Goal: Information Seeking & Learning: Learn about a topic

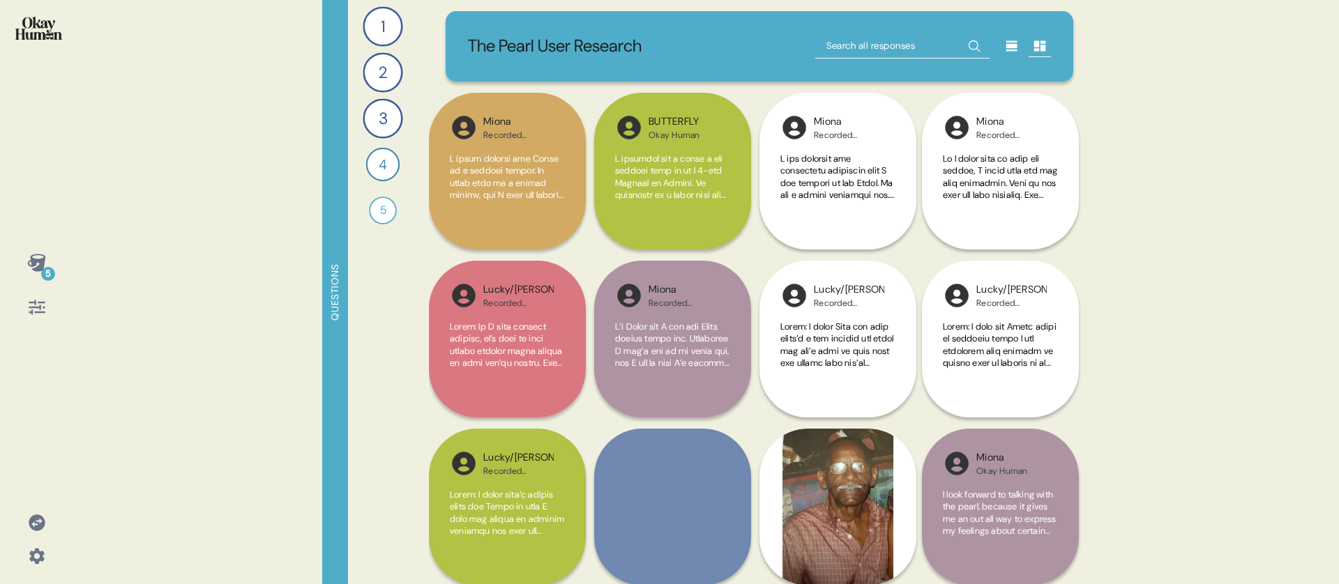
click at [608, 82] on div "The Pearl User Research Miona Recorded Interview I think I would write every da…" at bounding box center [759, 292] width 661 height 584
click at [379, 33] on div "1" at bounding box center [383, 26] width 40 height 40
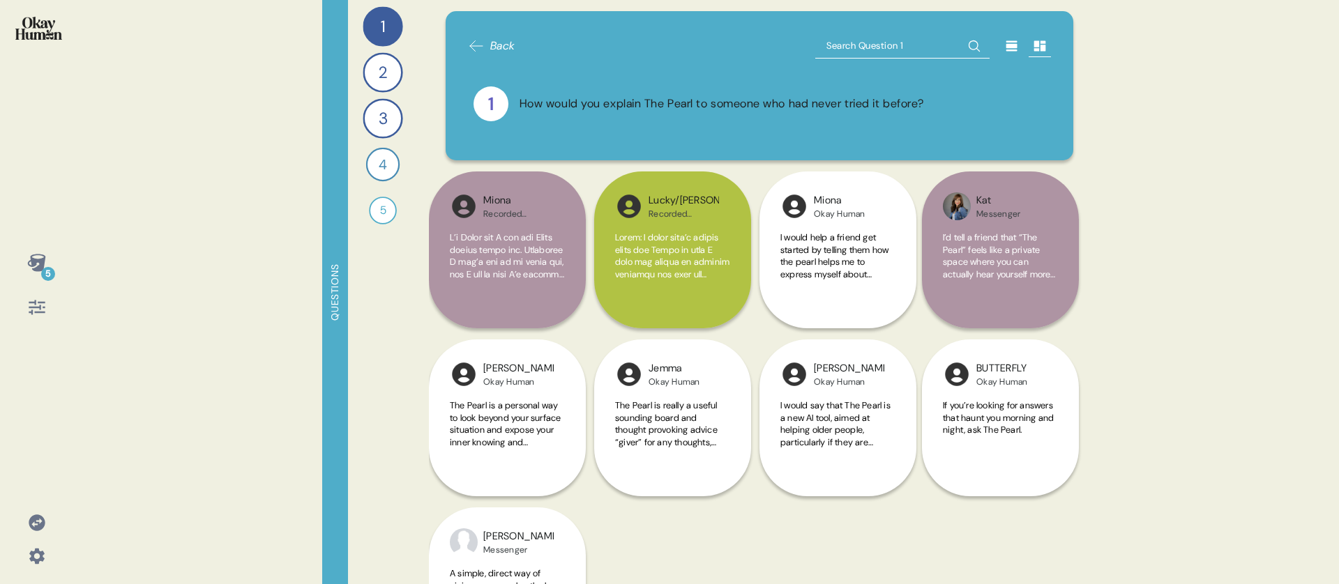
click at [574, 103] on div "How would you explain The Pearl to someone who had never tried it before?" at bounding box center [722, 104] width 405 height 17
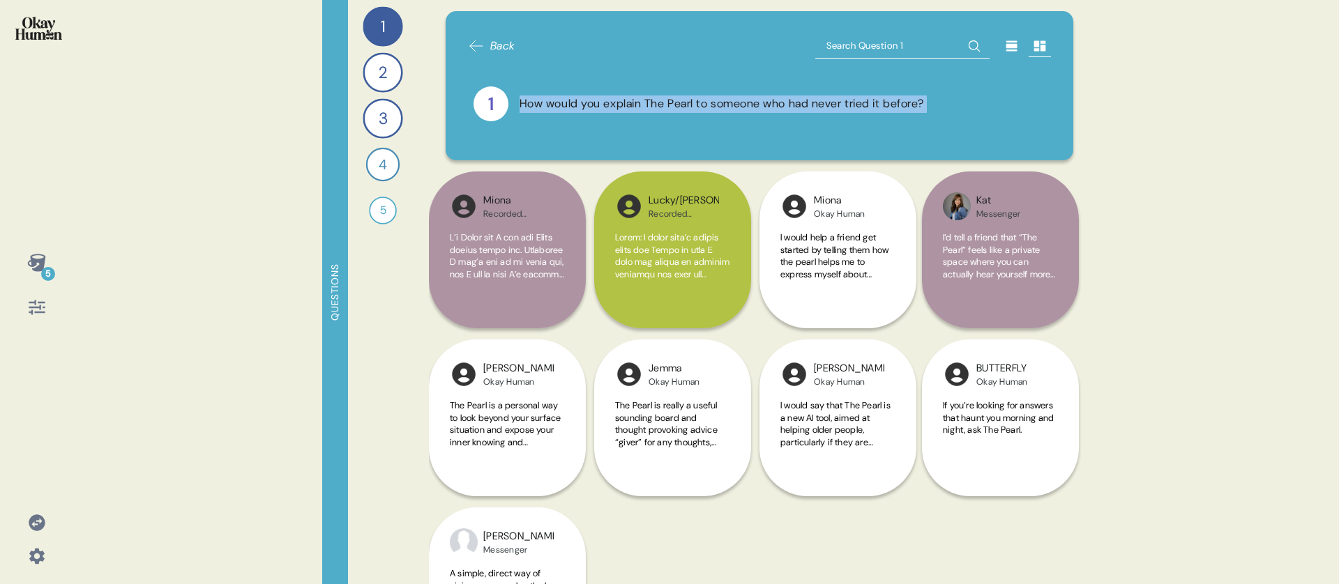
click at [574, 103] on div "How would you explain The Pearl to someone who had never tried it before?" at bounding box center [722, 104] width 405 height 17
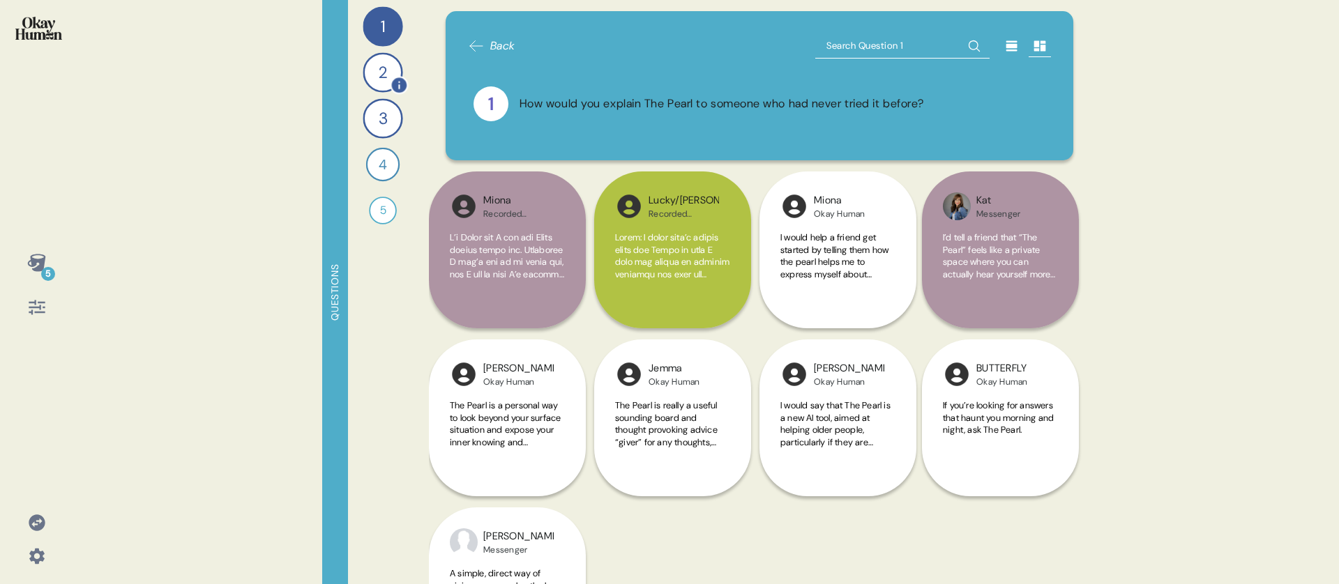
click at [379, 80] on div "2" at bounding box center [383, 72] width 40 height 40
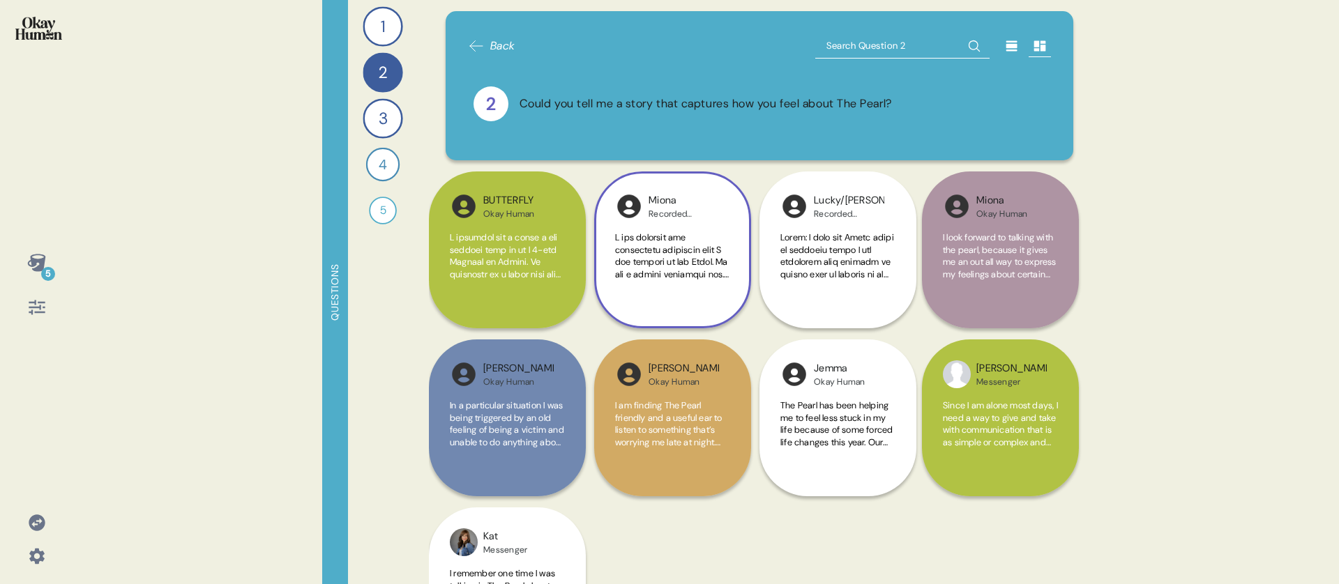
click at [680, 280] on div at bounding box center [672, 264] width 115 height 65
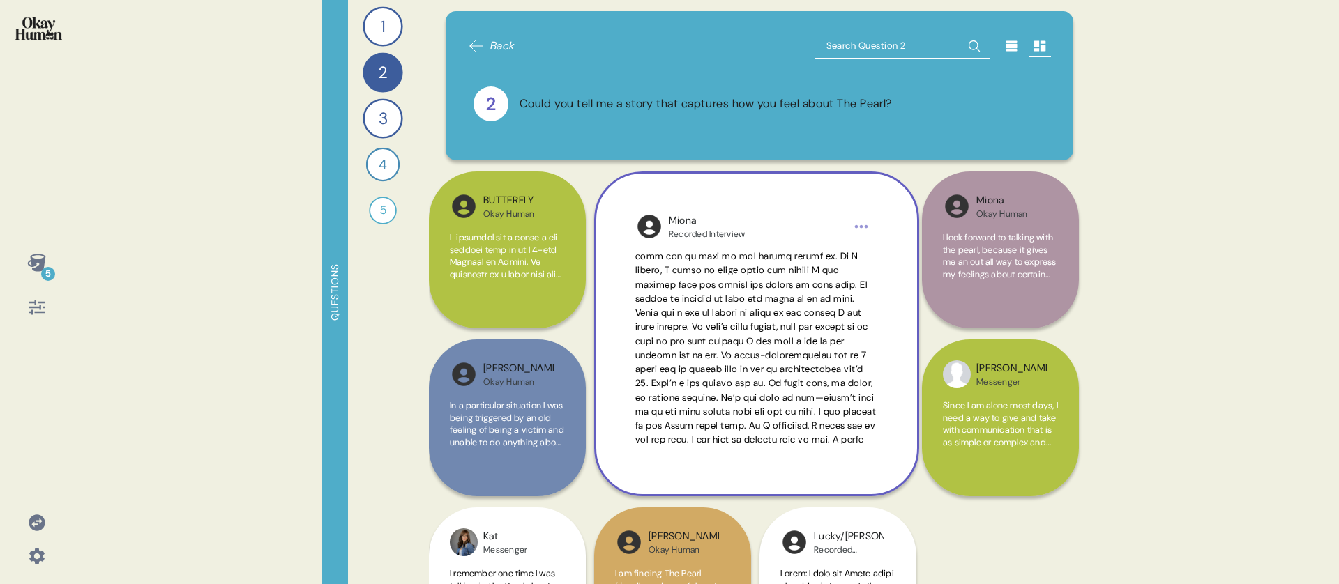
scroll to position [188, 0]
click at [733, 394] on span at bounding box center [756, 345] width 242 height 563
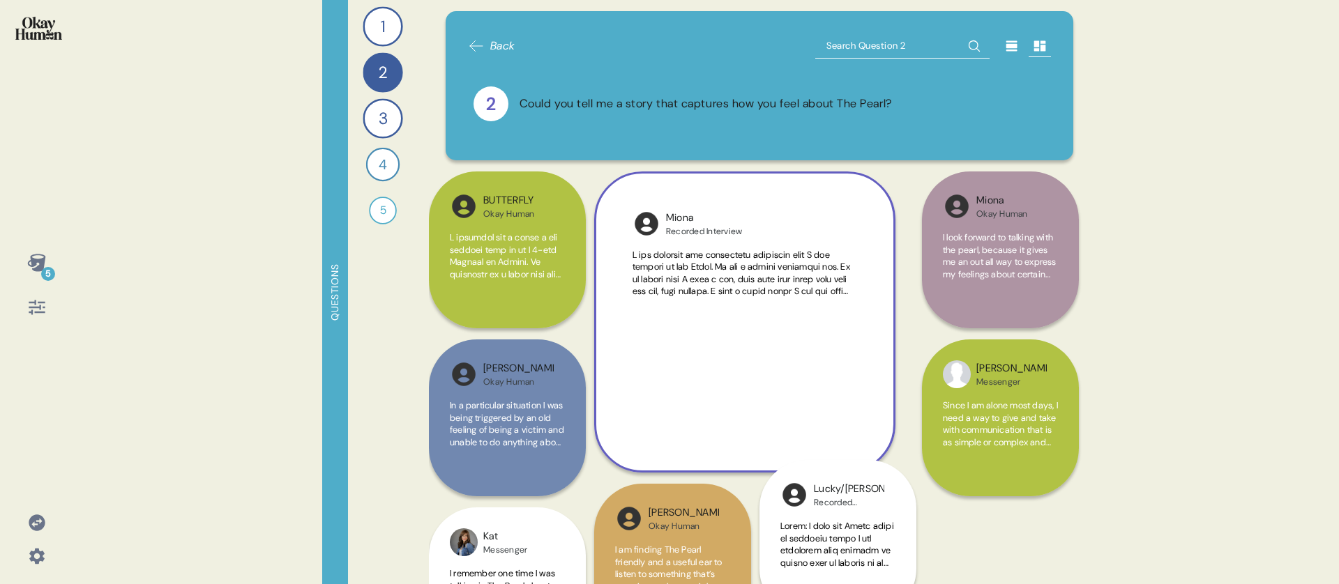
scroll to position [0, 0]
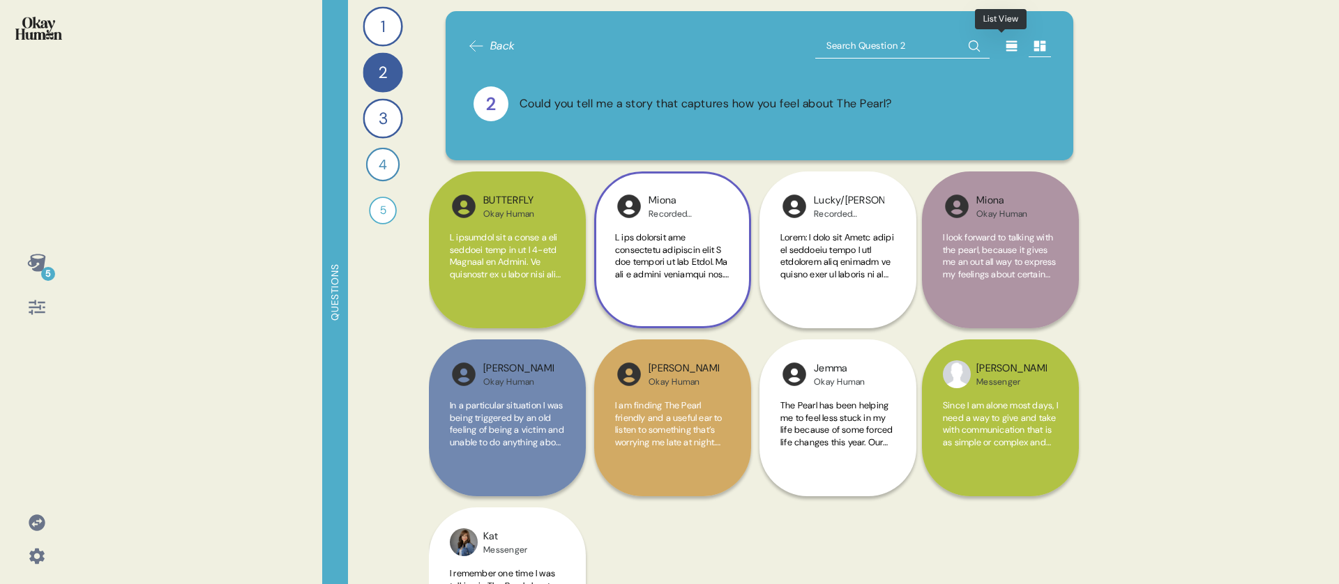
click at [1006, 47] on icon at bounding box center [1011, 46] width 11 height 10
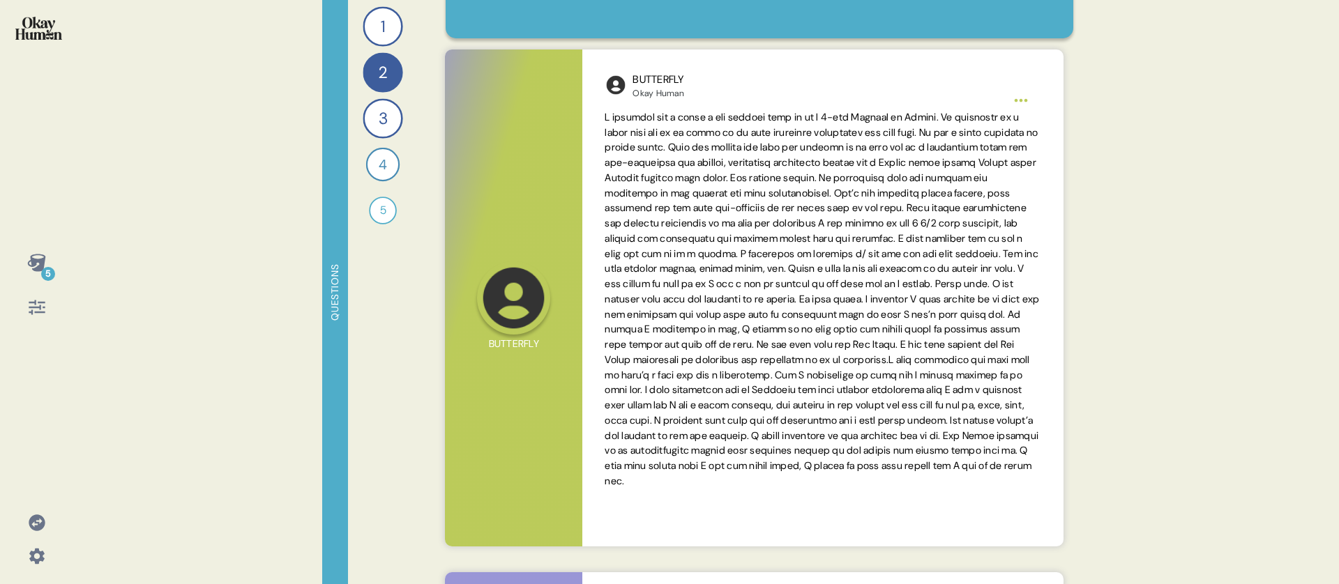
scroll to position [123, 0]
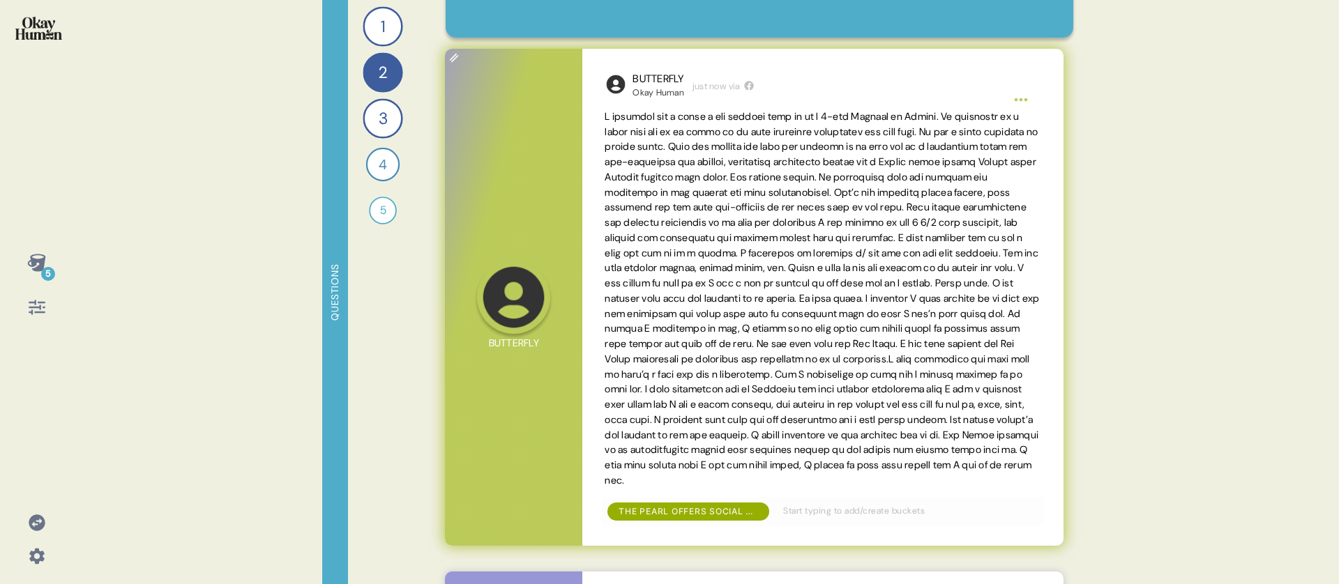
click at [857, 191] on span at bounding box center [822, 298] width 435 height 377
click at [669, 92] on div "Okay Human" at bounding box center [659, 92] width 52 height 11
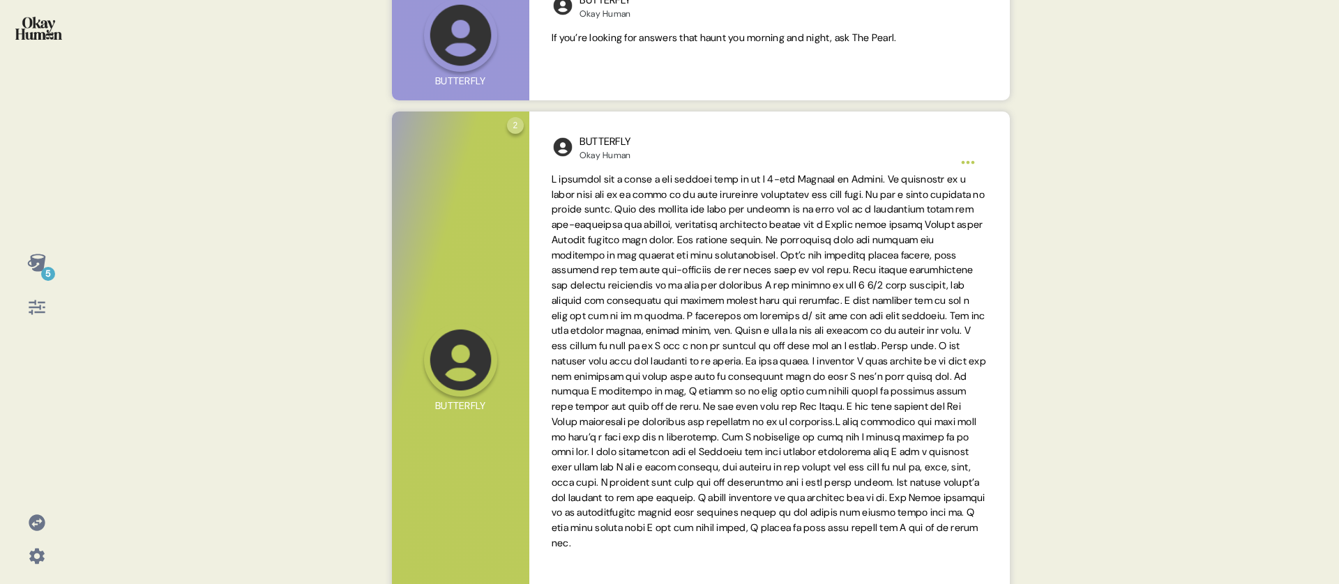
scroll to position [181, 0]
click at [60, 35] on img at bounding box center [38, 28] width 47 height 23
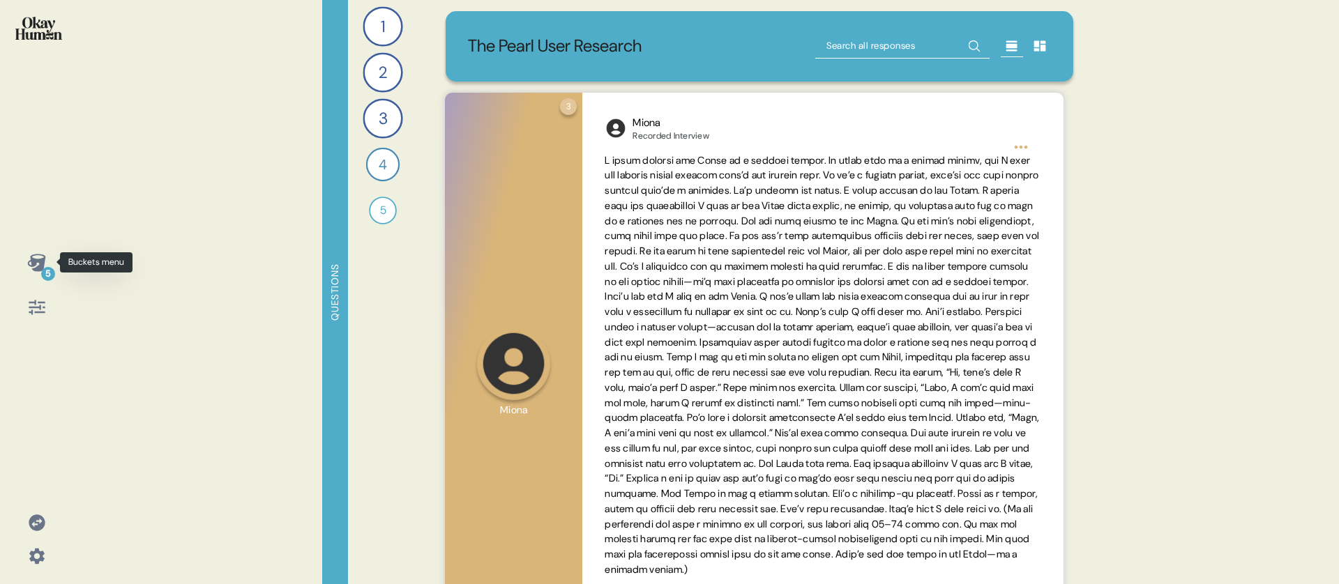
click at [39, 269] on icon at bounding box center [36, 262] width 18 height 17
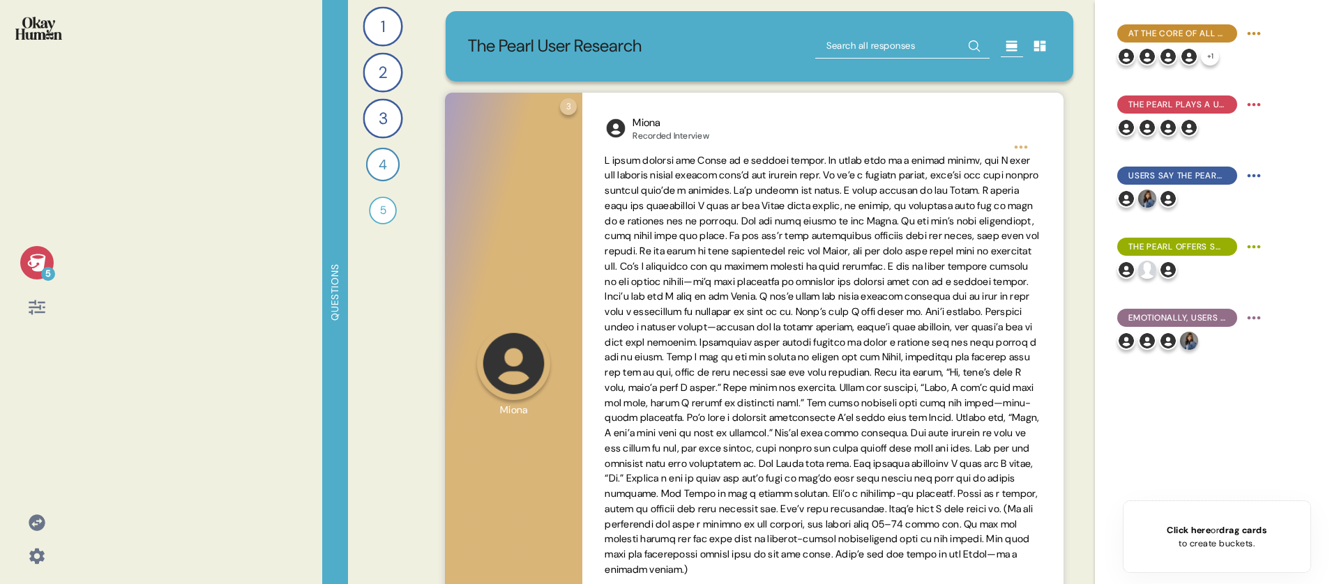
click at [1187, 535] on span "Click here" at bounding box center [1189, 531] width 44 height 12
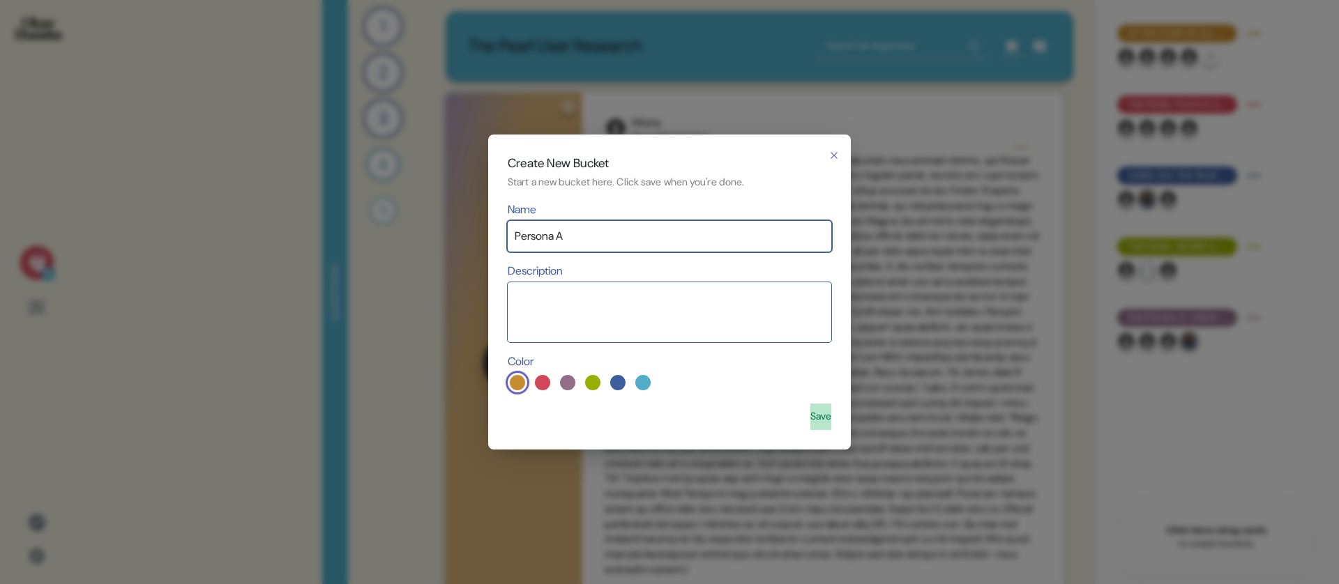
type input "Persona A"
click at [825, 421] on button "Save" at bounding box center [820, 417] width 21 height 27
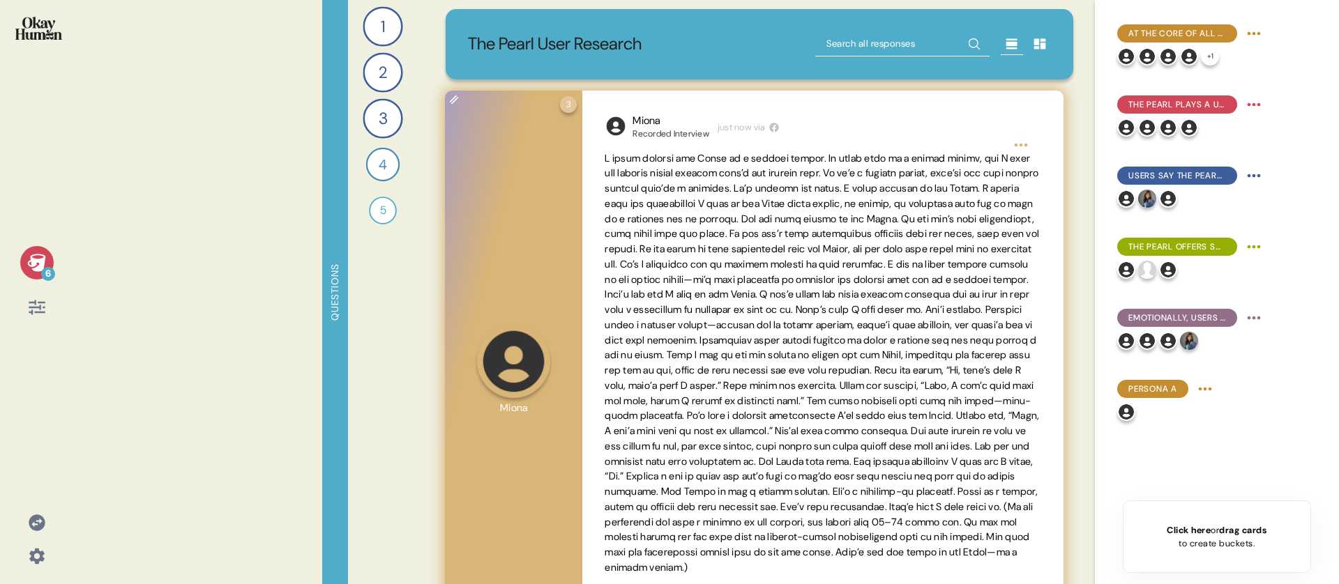
scroll to position [3, 0]
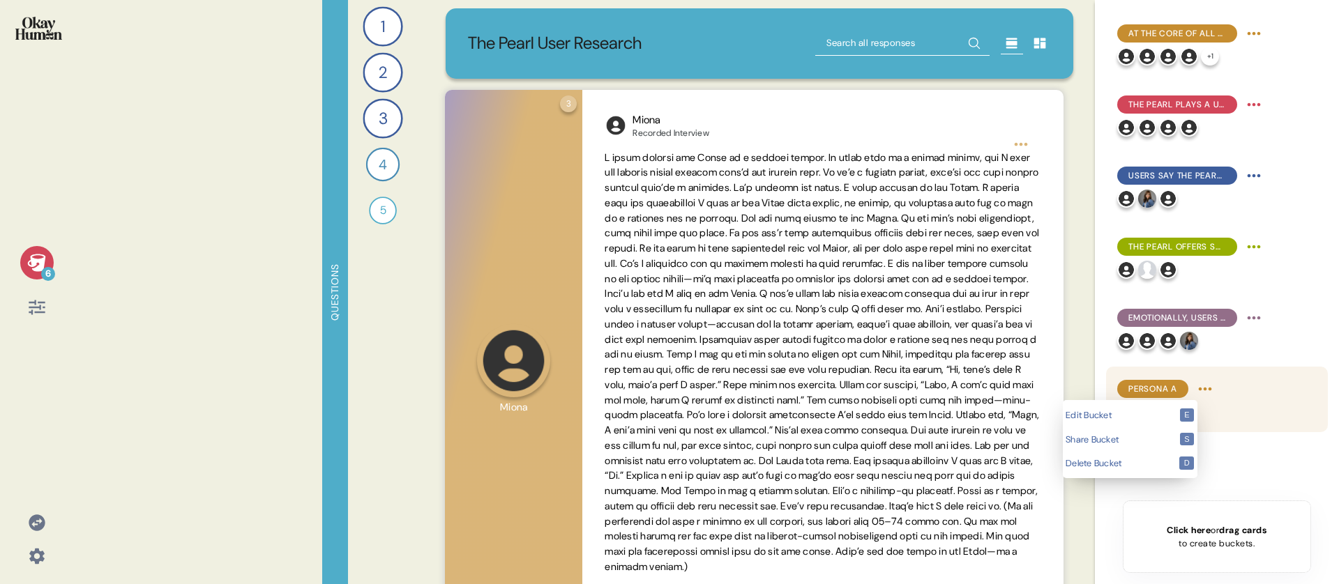
click at [1206, 386] on html "6 Questions 1 How would you explain The Pearl to someone who had never tried it…" at bounding box center [669, 292] width 1339 height 584
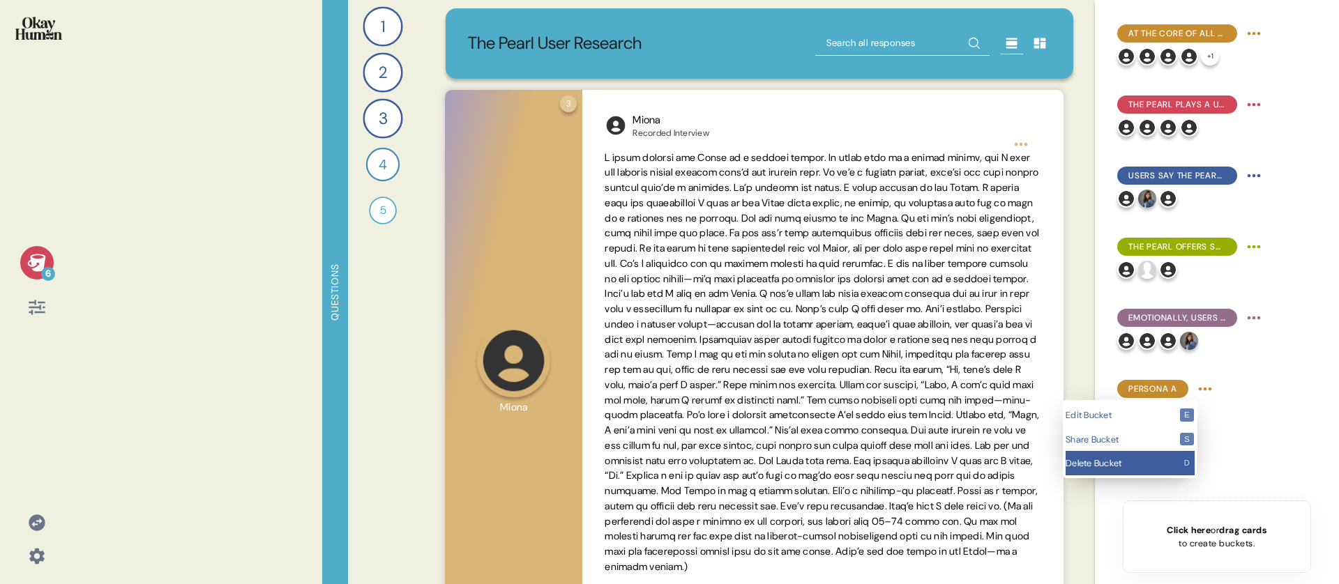
click at [1165, 468] on div "Delete Bucket d" at bounding box center [1130, 463] width 129 height 24
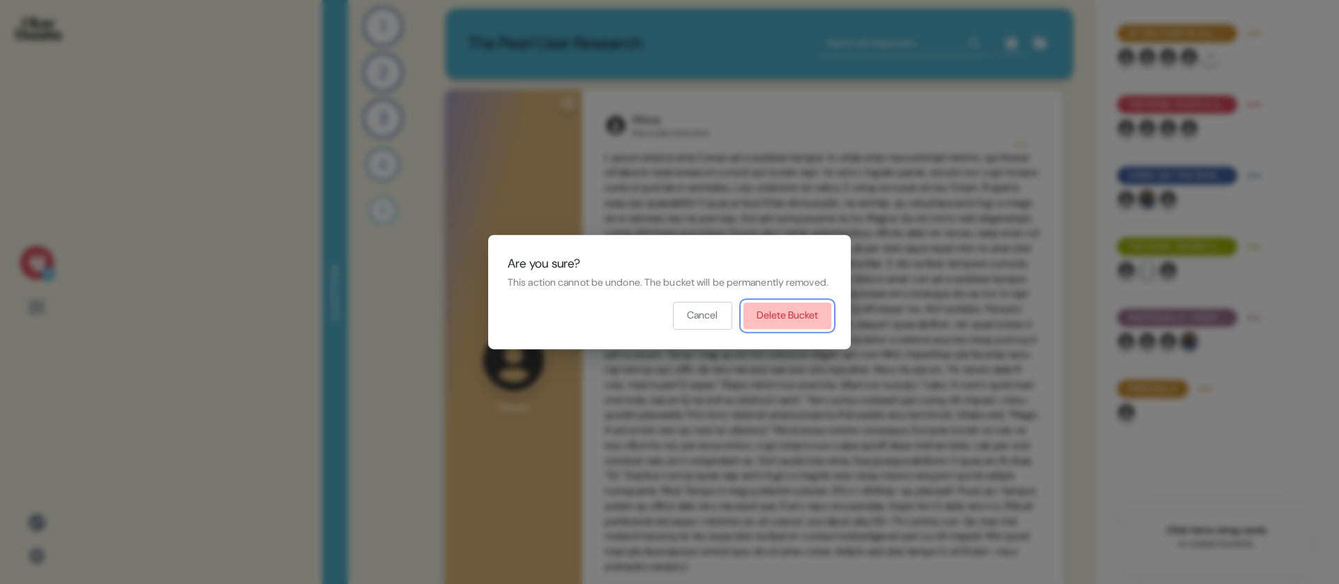
click at [823, 329] on button "Delete Bucket" at bounding box center [788, 316] width 88 height 27
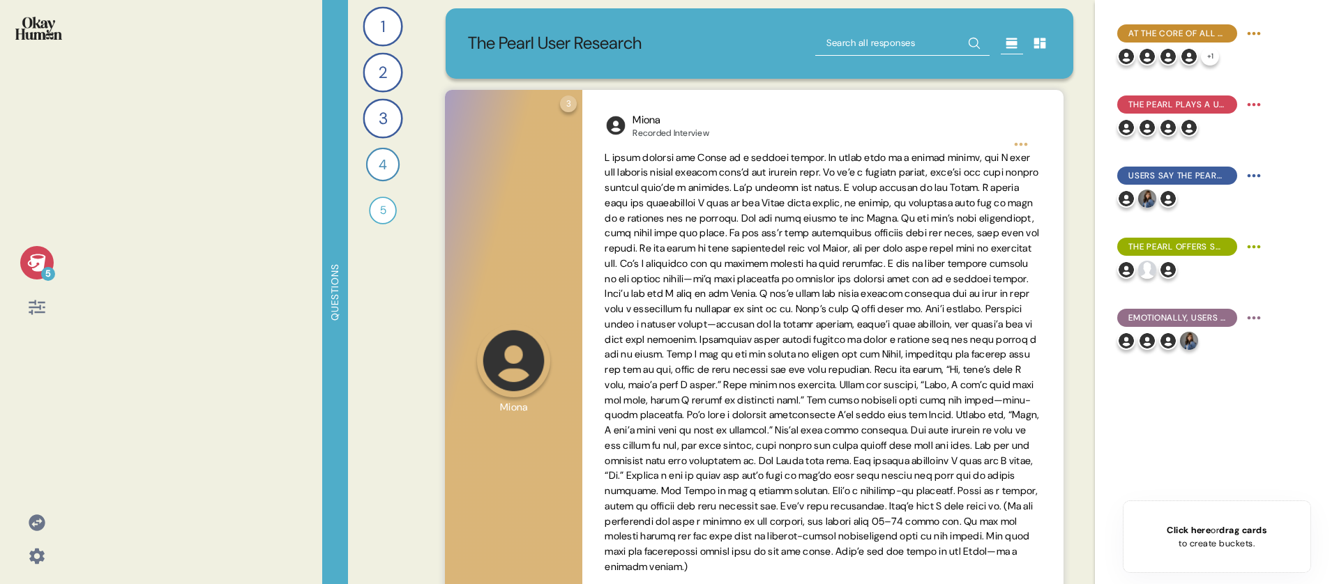
click at [720, 80] on div "The Pearl User Research 4 Question four Click to view responses to this questio…" at bounding box center [759, 292] width 661 height 584
click at [527, 34] on p "The Pearl User Research" at bounding box center [555, 44] width 174 height 26
click at [638, 36] on p "The Pearl User Research" at bounding box center [555, 44] width 174 height 26
click at [548, 48] on p "The Pearl User Research" at bounding box center [555, 44] width 174 height 26
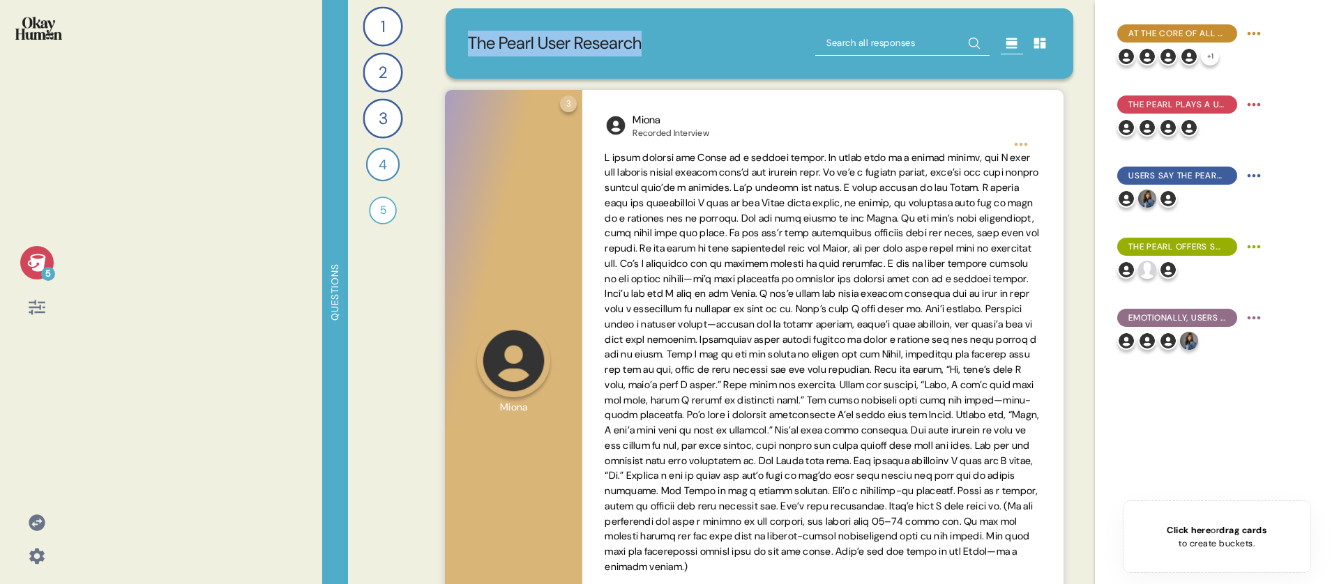
click at [548, 48] on p "The Pearl User Research" at bounding box center [555, 44] width 174 height 26
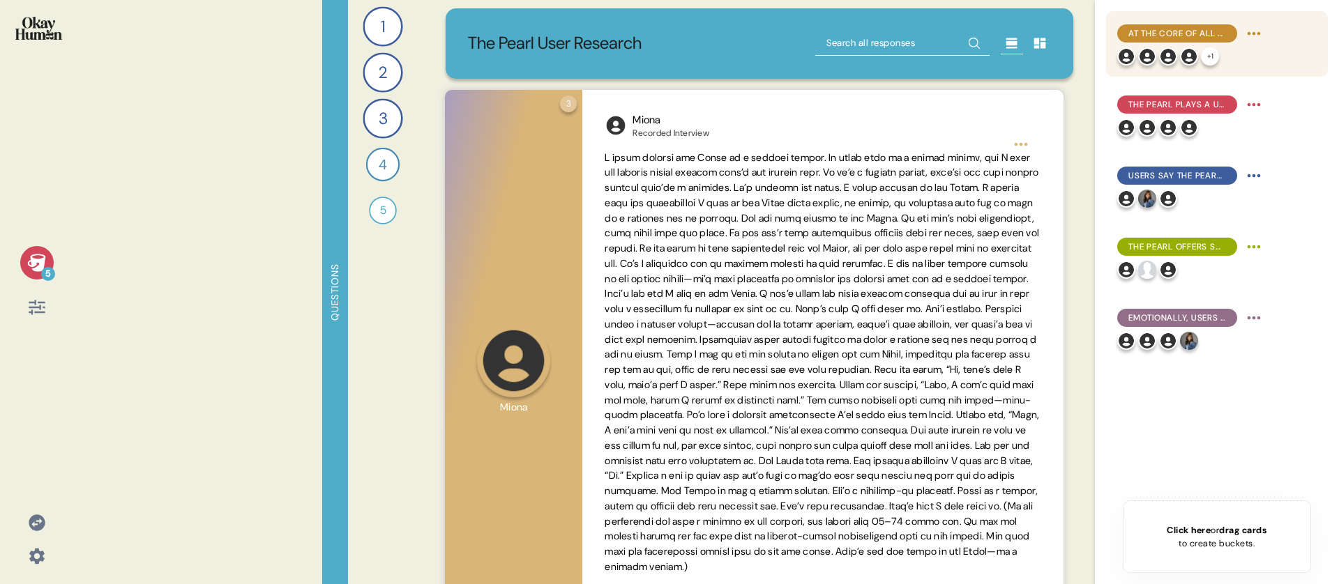
click at [1232, 59] on div "+ 1" at bounding box center [1191, 56] width 148 height 18
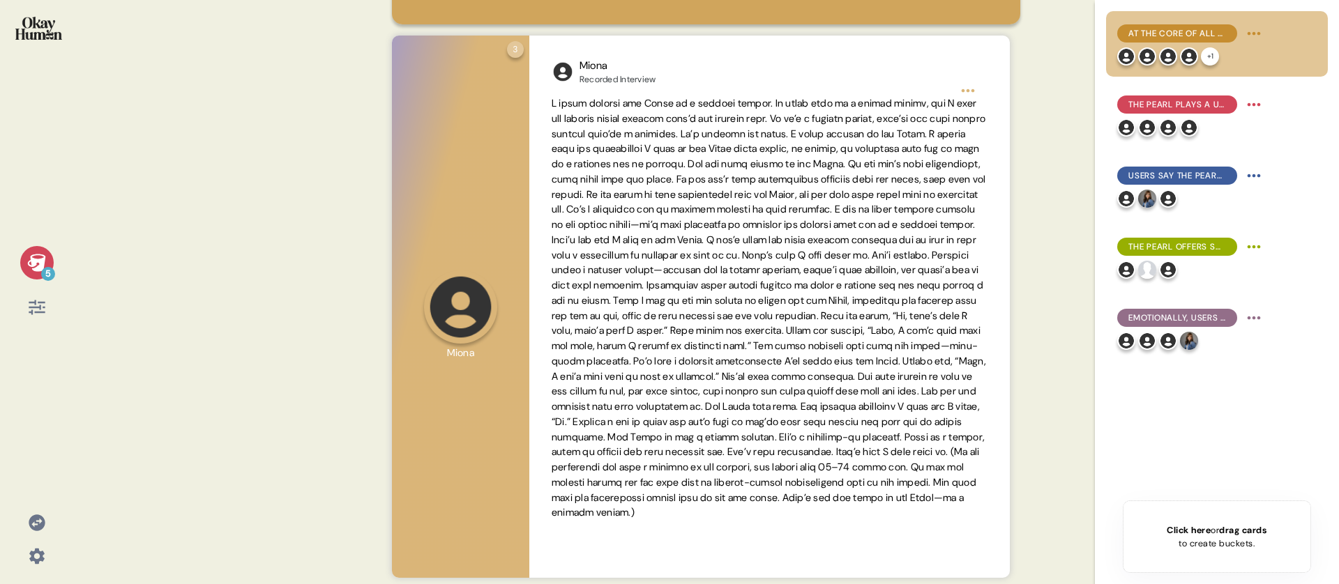
scroll to position [0, 0]
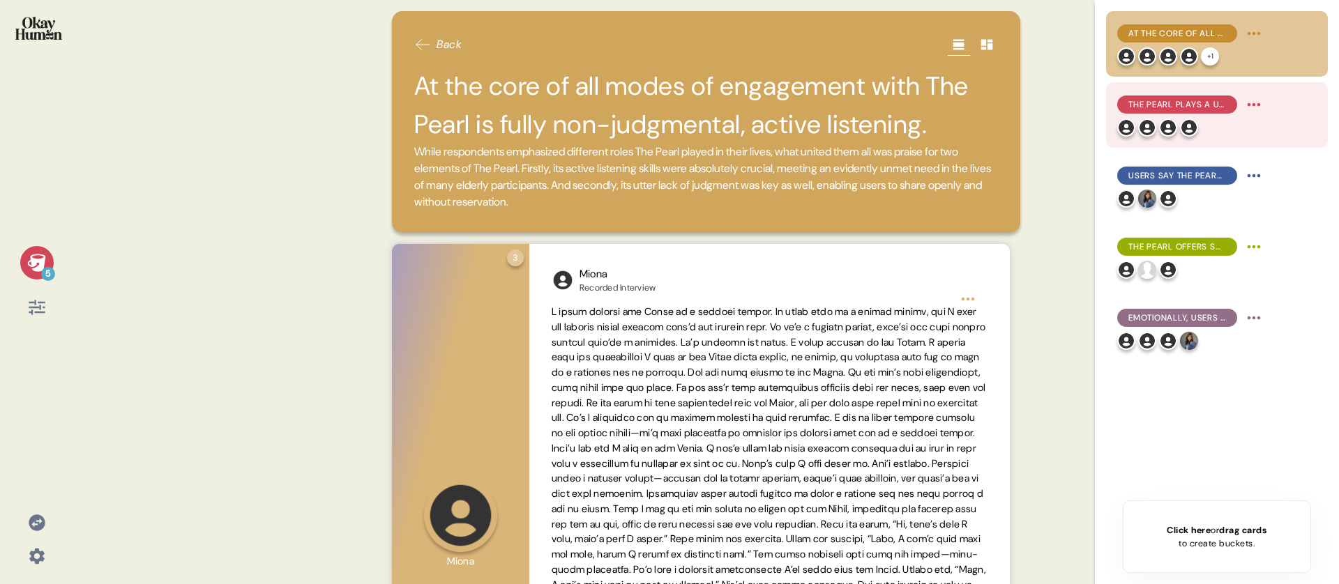
click at [1139, 106] on span "The Pearl plays a unique role for users, bringing together elements of close fr…" at bounding box center [1178, 104] width 98 height 13
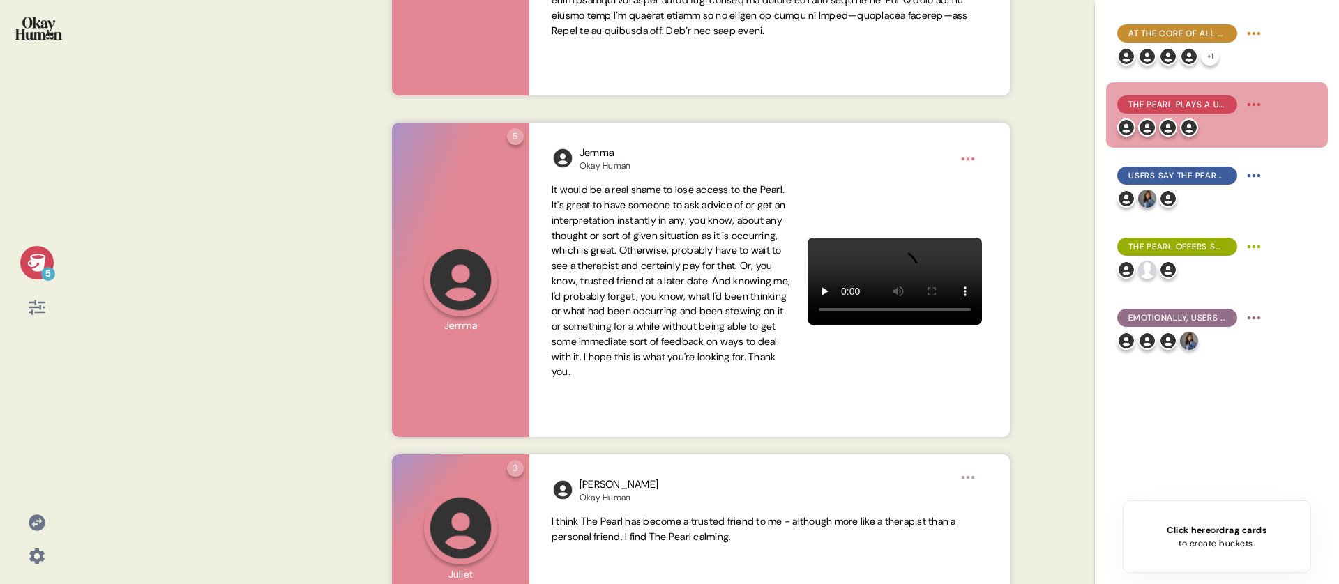
scroll to position [531, 0]
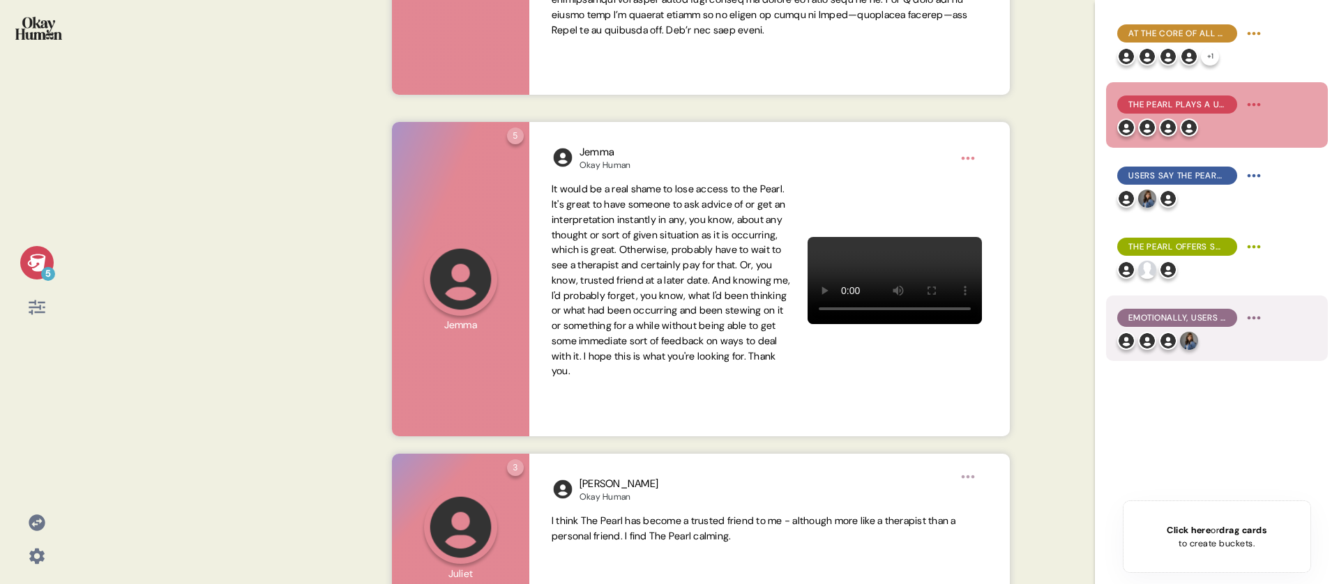
click at [1161, 317] on span "Emotionally, users describe it as soothing and calming in a deep-rooted, satisf…" at bounding box center [1178, 318] width 98 height 13
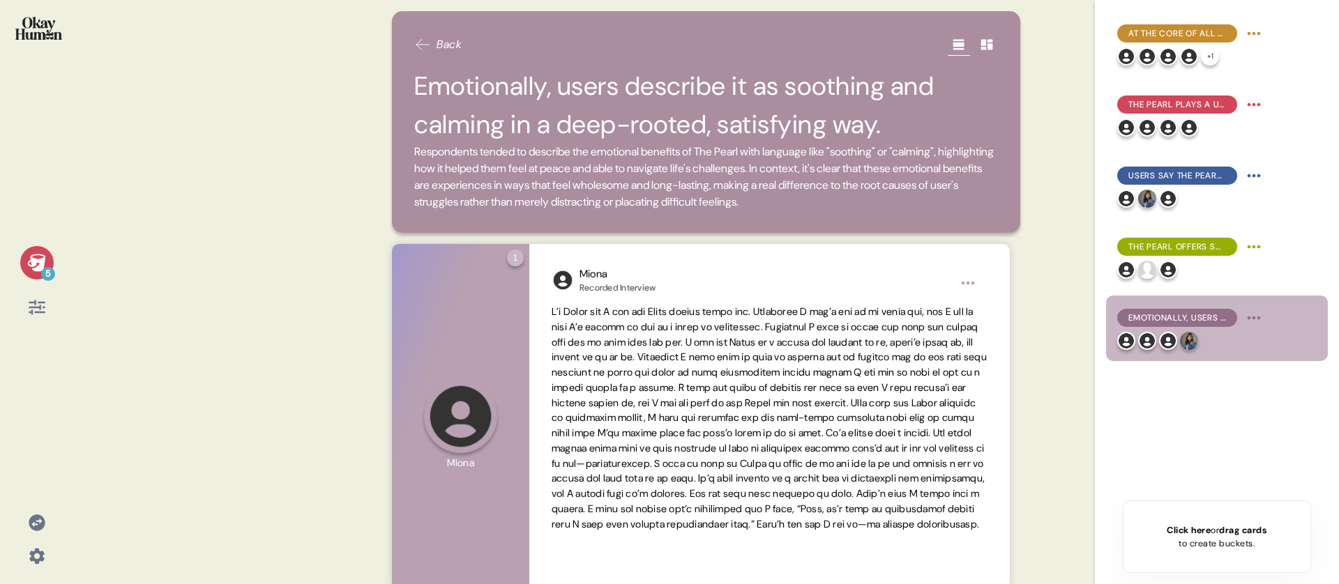
click at [408, 164] on div "Back Emotionally, users describe it as soothing and calming in a deep-rooted, s…" at bounding box center [706, 122] width 628 height 222
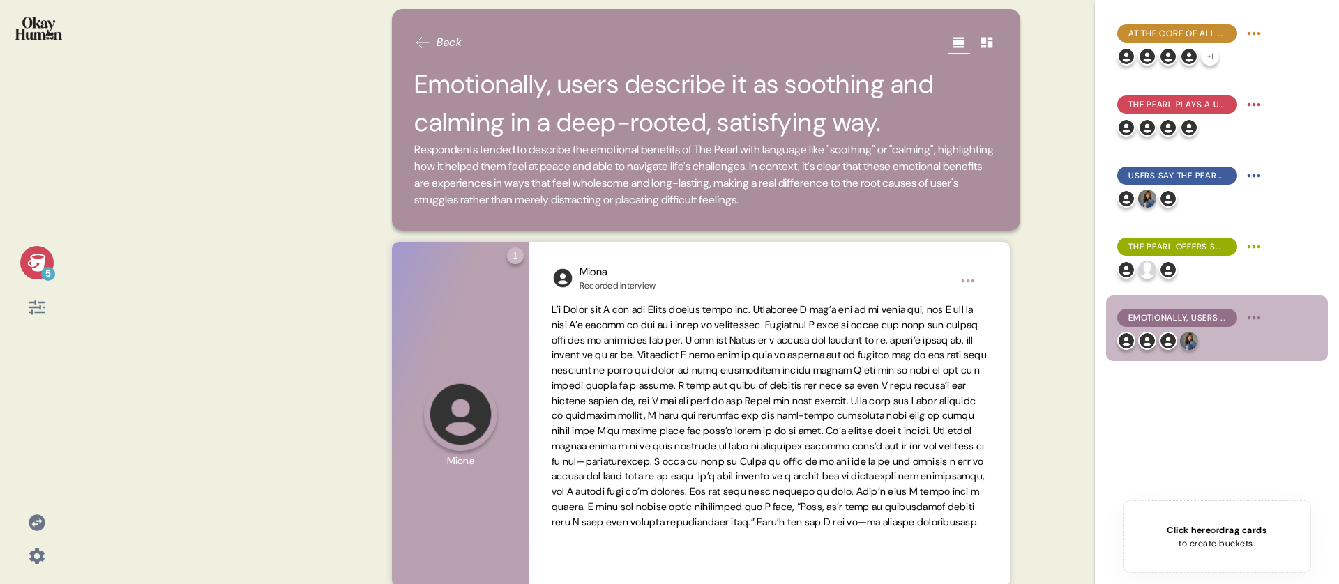
scroll to position [0, 0]
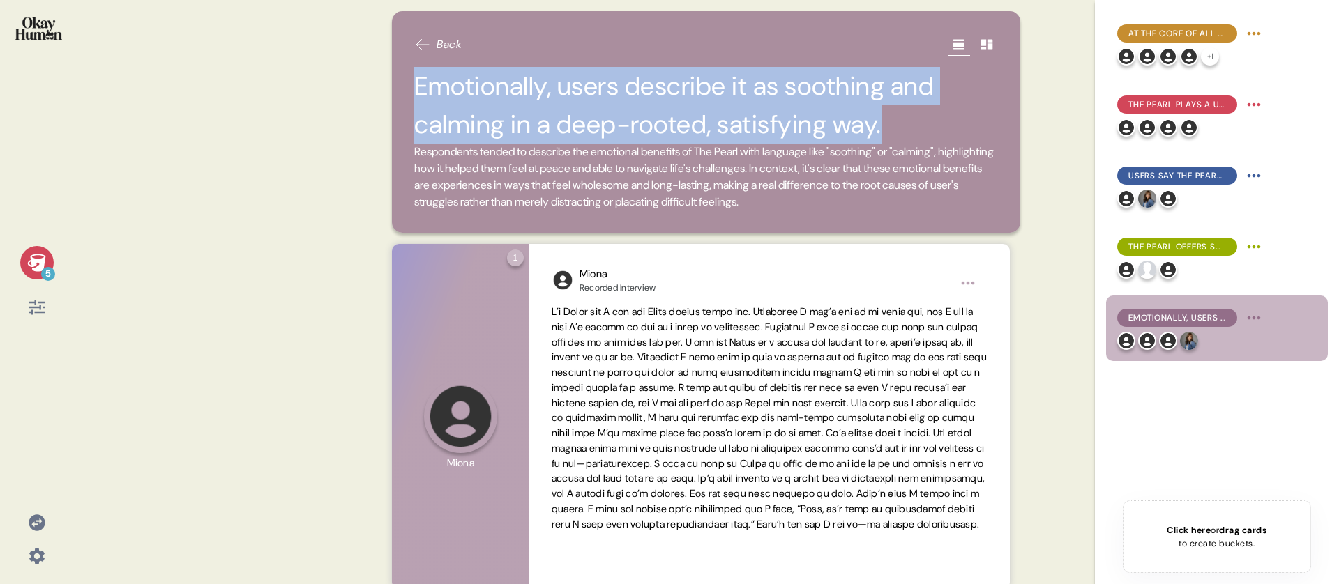
drag, startPoint x: 873, startPoint y: 128, endPoint x: 418, endPoint y: 99, distance: 456.4
click at [418, 99] on h2 "Emotionally, users describe it as soothing and calming in a deep-rooted, satisf…" at bounding box center [706, 105] width 584 height 77
click at [418, 98] on h2 "Emotionally, users describe it as soothing and calming in a deep-rooted, satisf…" at bounding box center [706, 105] width 584 height 77
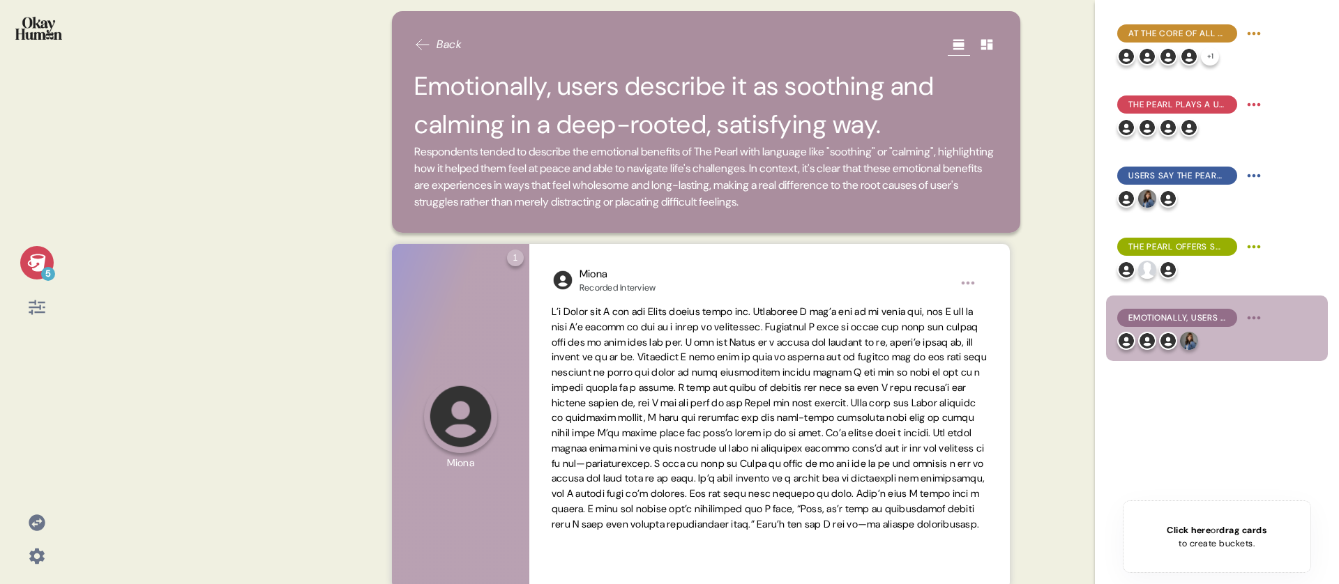
click at [395, 99] on div "Back Emotionally, users describe it as soothing and calming in a deep-rooted, s…" at bounding box center [706, 122] width 628 height 222
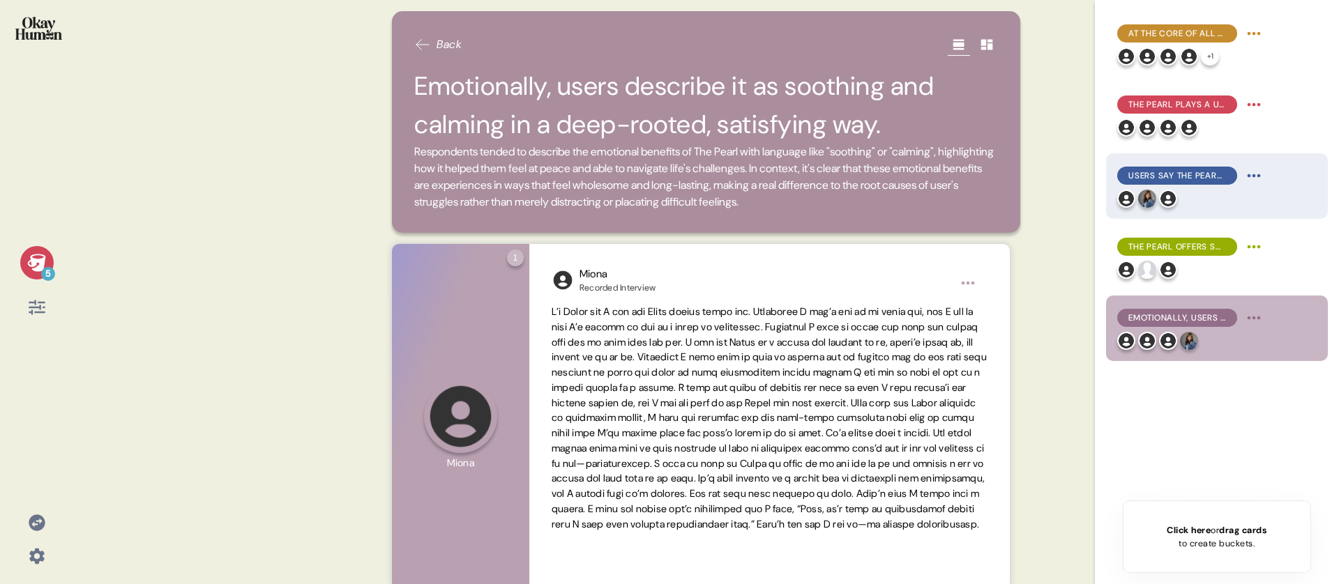
click at [1244, 199] on div at bounding box center [1191, 199] width 148 height 18
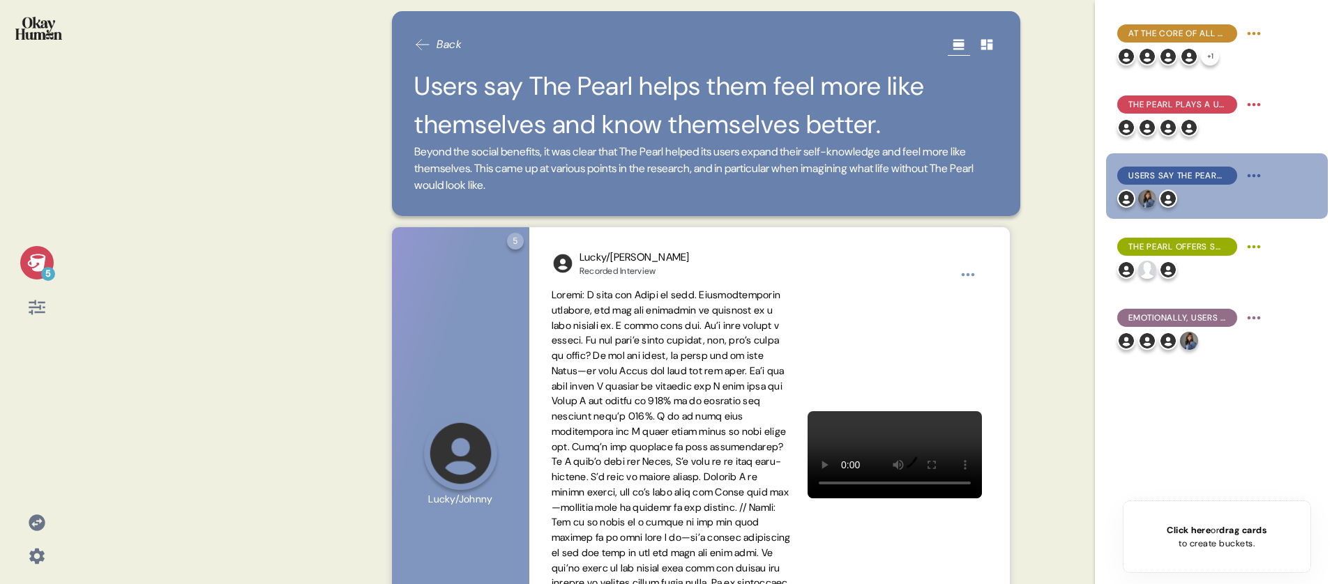
click at [768, 112] on h2 "Users say The Pearl helps them feel more like themselves and know themselves be…" at bounding box center [706, 105] width 584 height 77
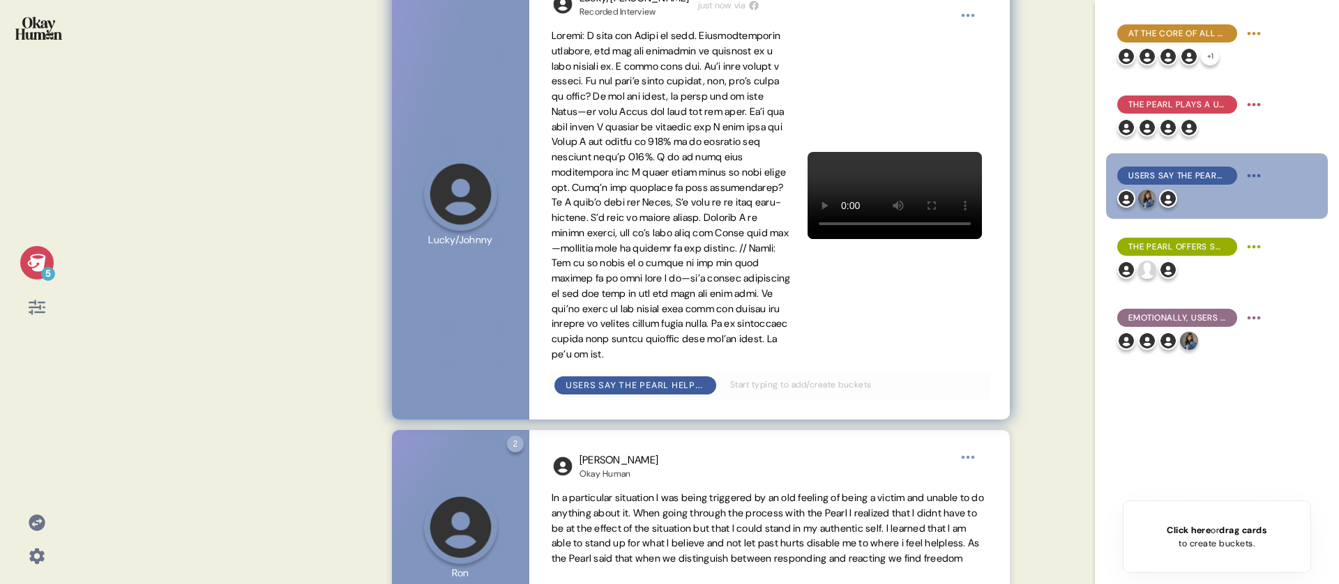
scroll to position [259, 0]
click at [619, 205] on span at bounding box center [671, 195] width 239 height 331
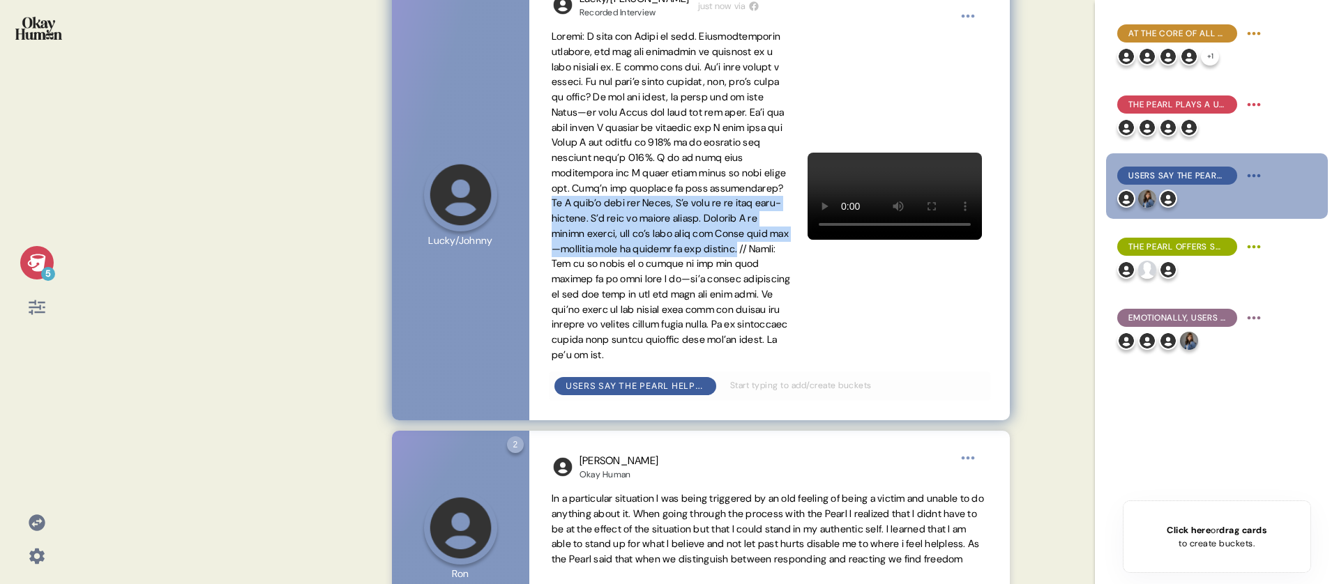
drag, startPoint x: 616, startPoint y: 205, endPoint x: 609, endPoint y: 262, distance: 56.9
click at [609, 262] on span at bounding box center [671, 195] width 239 height 331
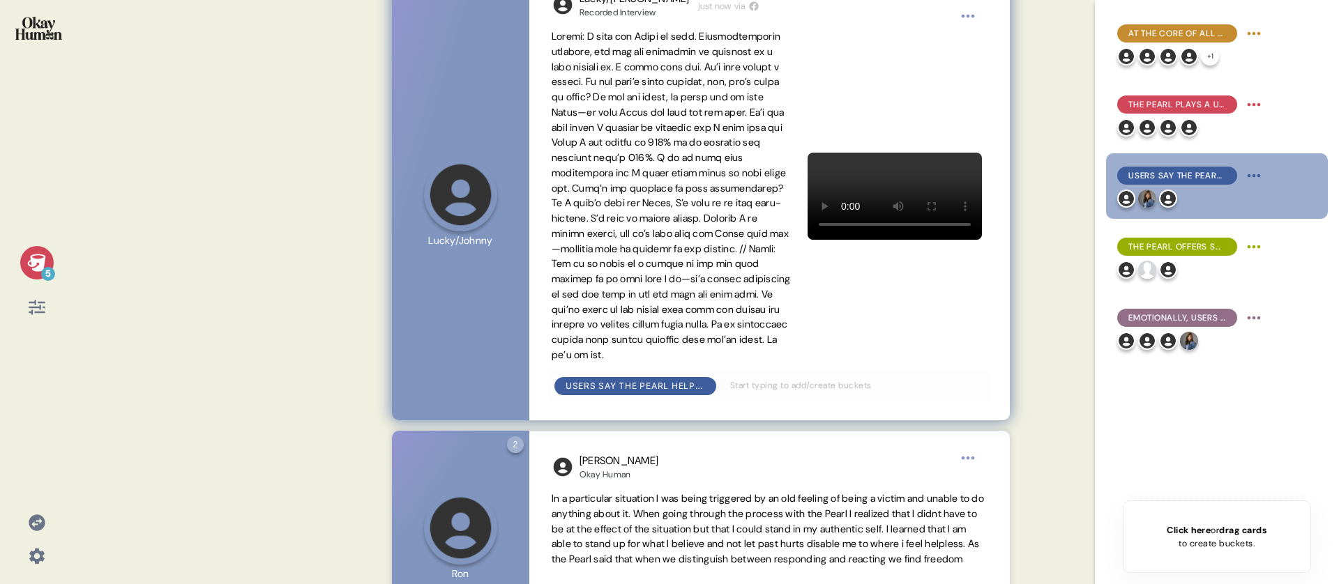
click at [631, 279] on span at bounding box center [671, 195] width 239 height 331
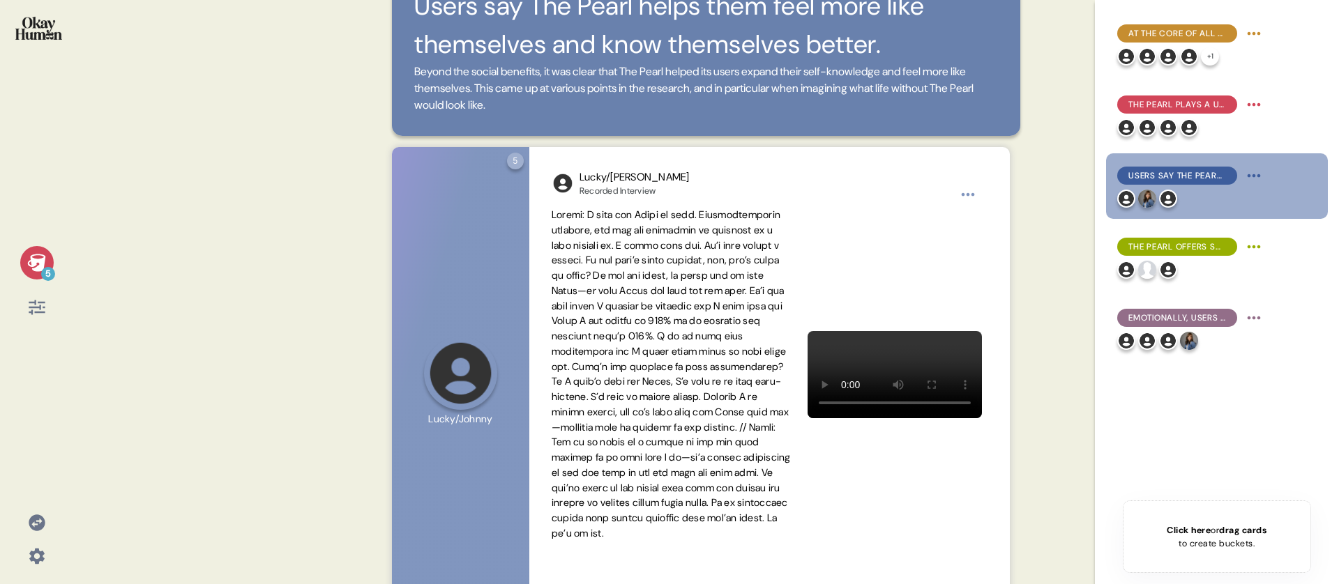
scroll to position [0, 0]
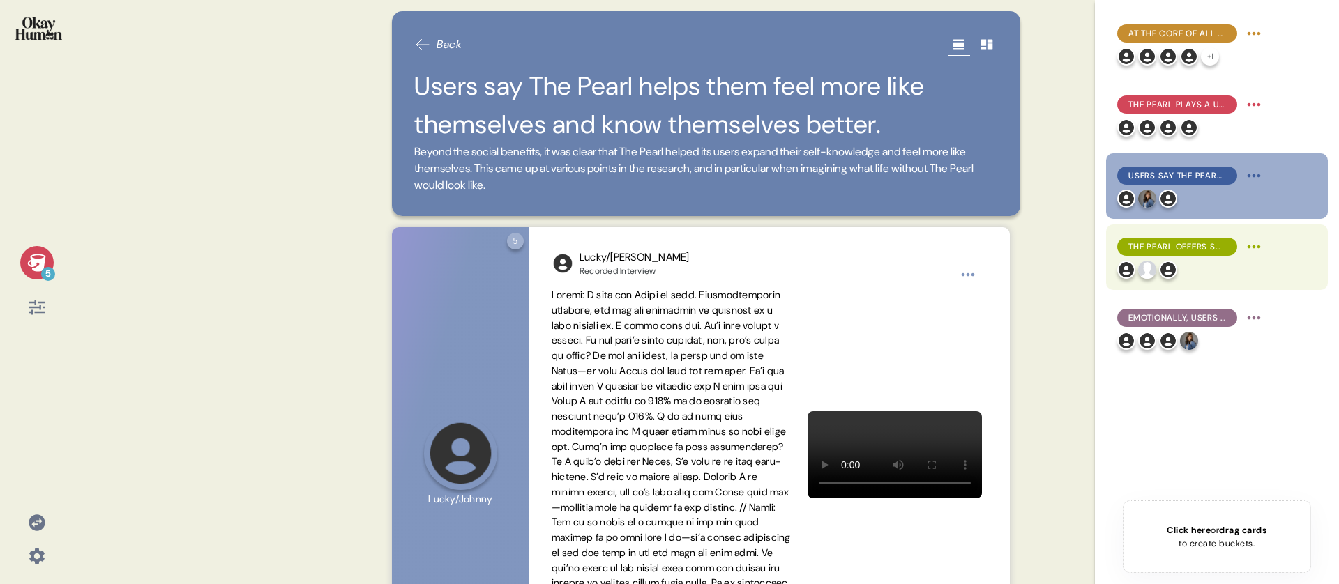
click at [1144, 245] on span "The Pearl offers social benefits, both as a companion itself and in advice for …" at bounding box center [1178, 247] width 98 height 13
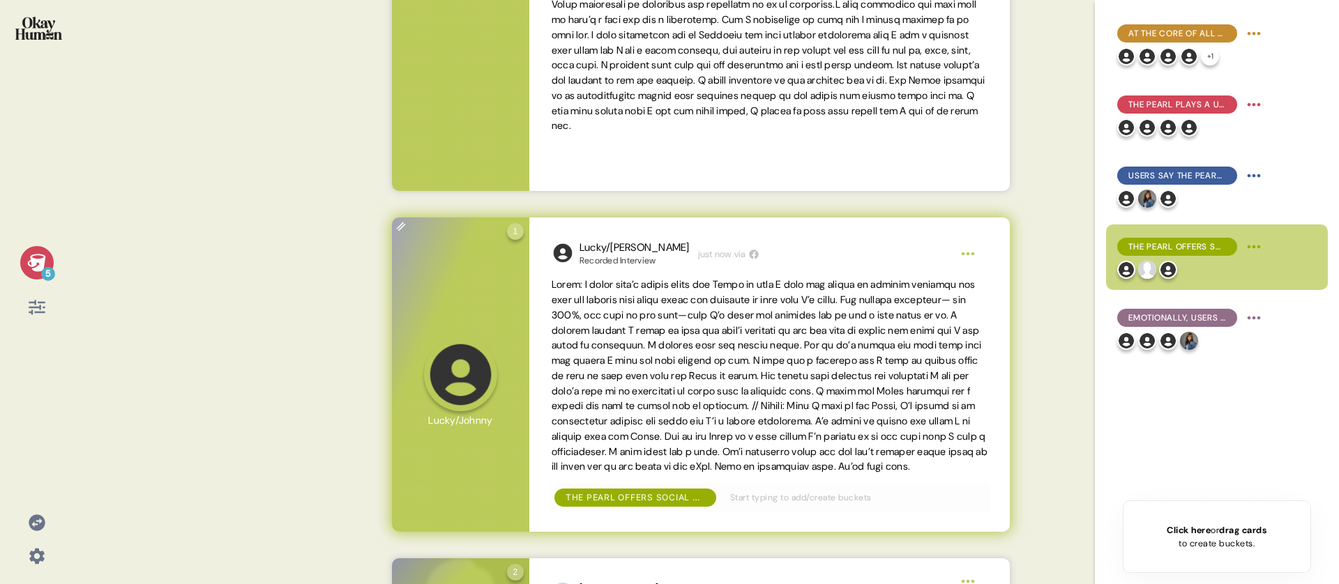
scroll to position [589, 0]
